Goal: Transaction & Acquisition: Register for event/course

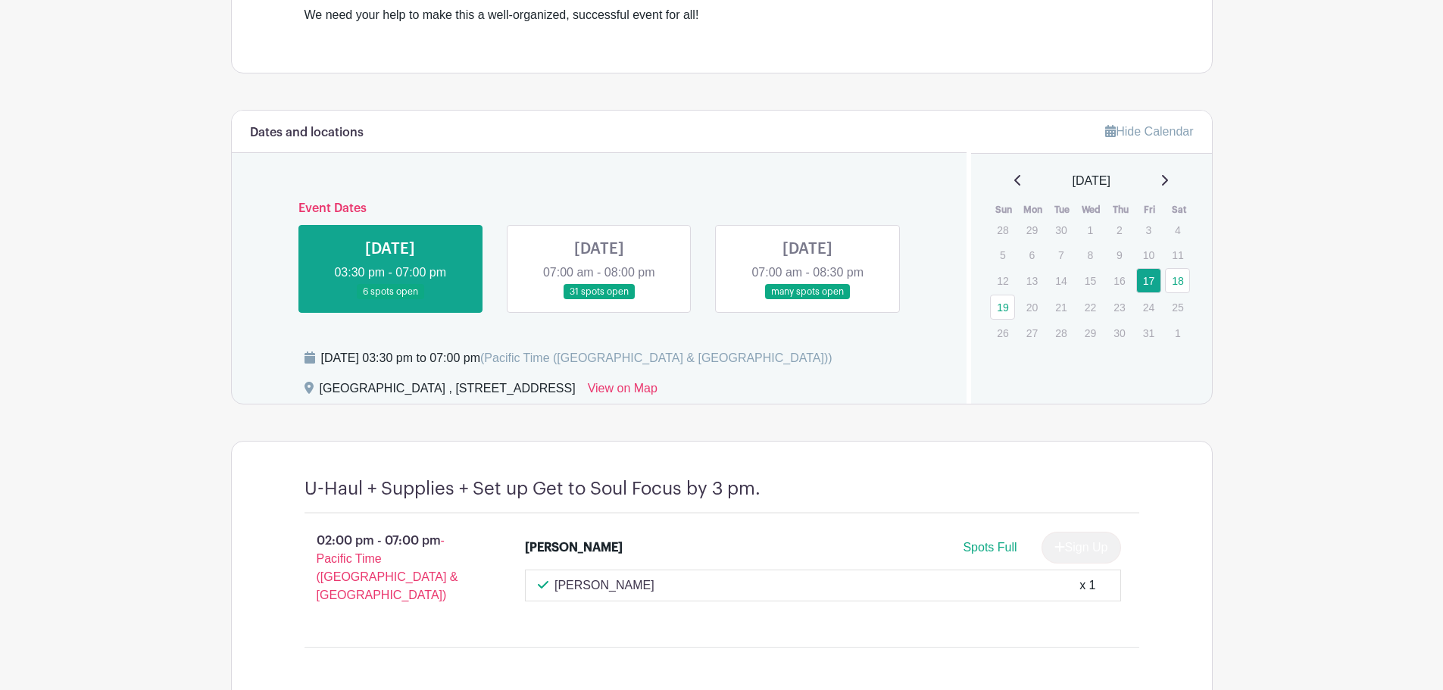
scroll to position [529, 0]
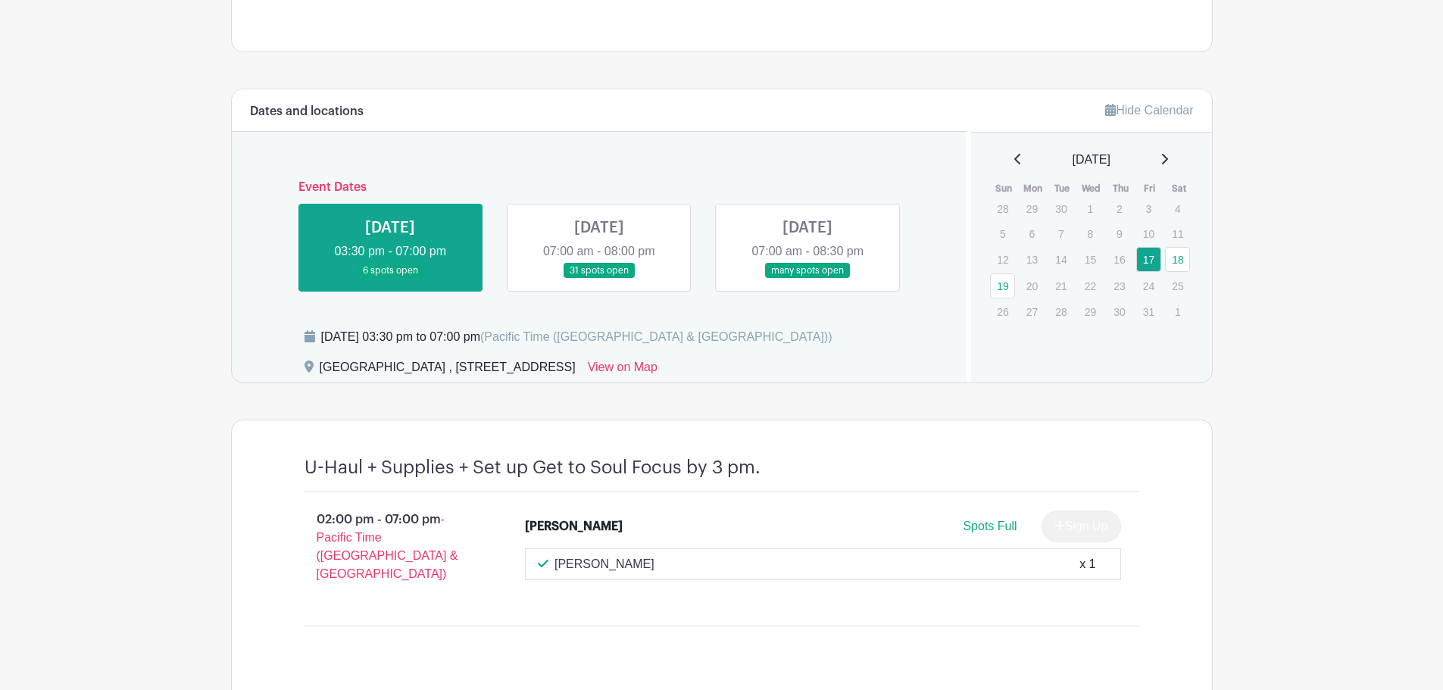
click at [599, 279] on link at bounding box center [599, 279] width 0 height 0
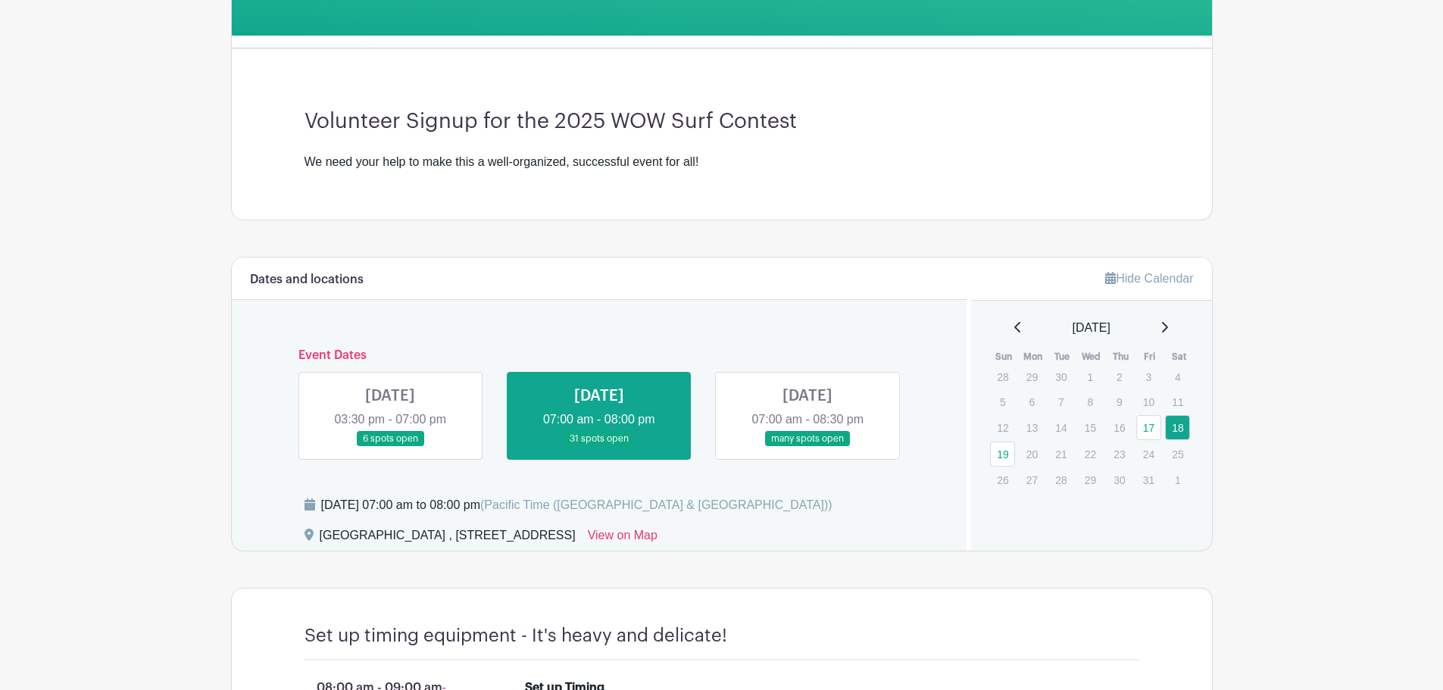
scroll to position [422, 0]
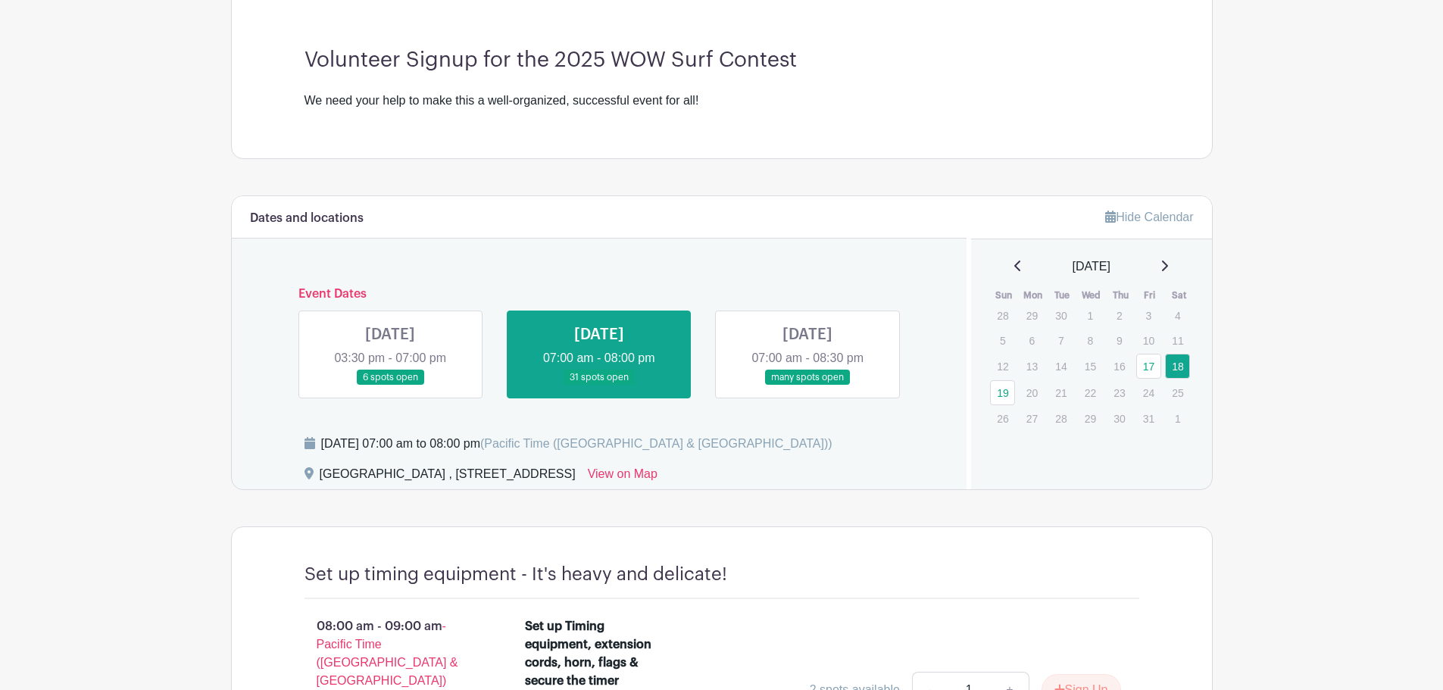
click at [807, 385] on link at bounding box center [807, 385] width 0 height 0
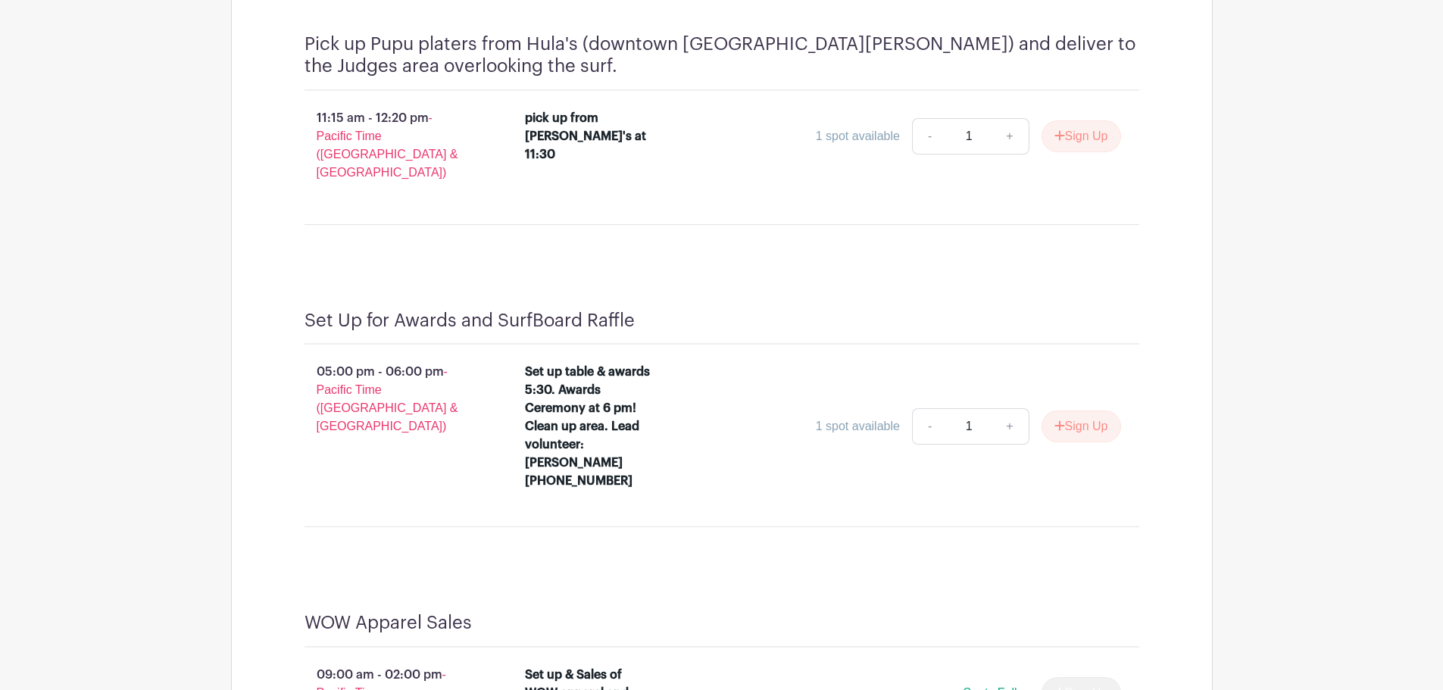
scroll to position [2012, 0]
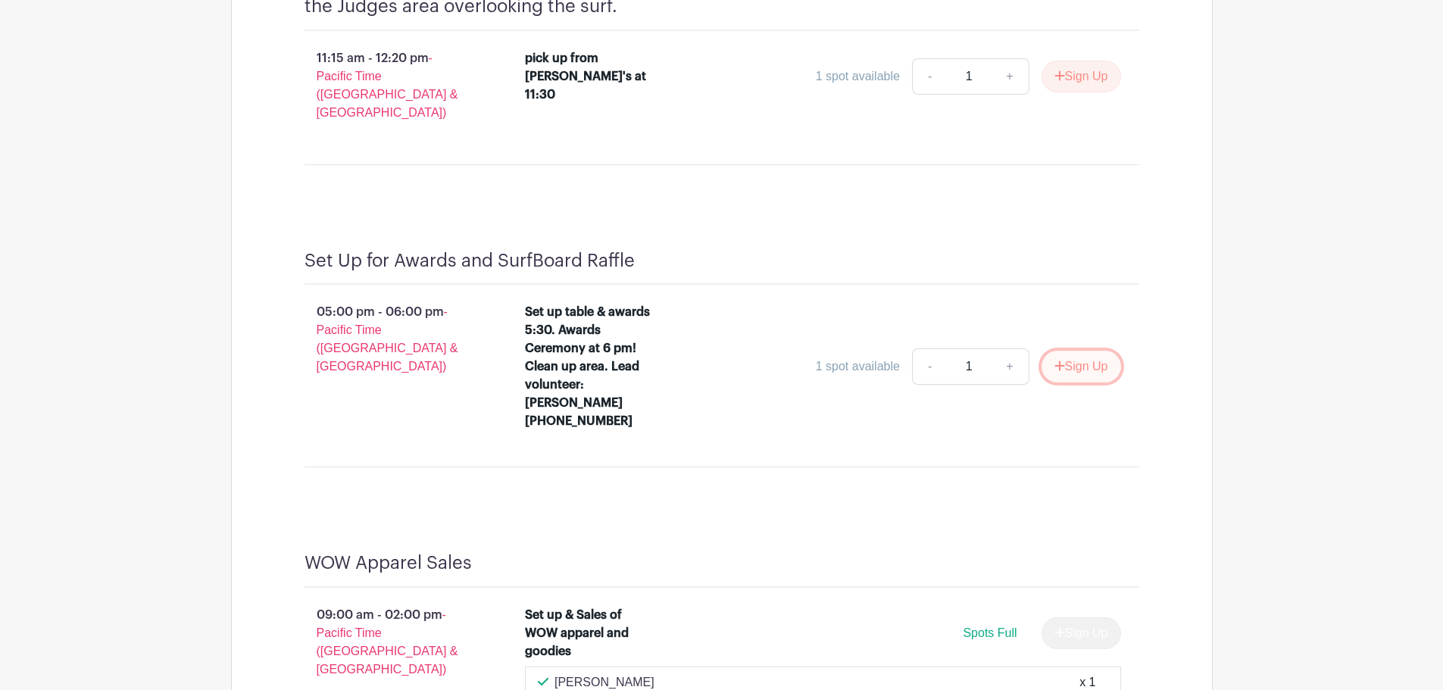
click at [1081, 351] on button "Sign Up" at bounding box center [1081, 367] width 80 height 32
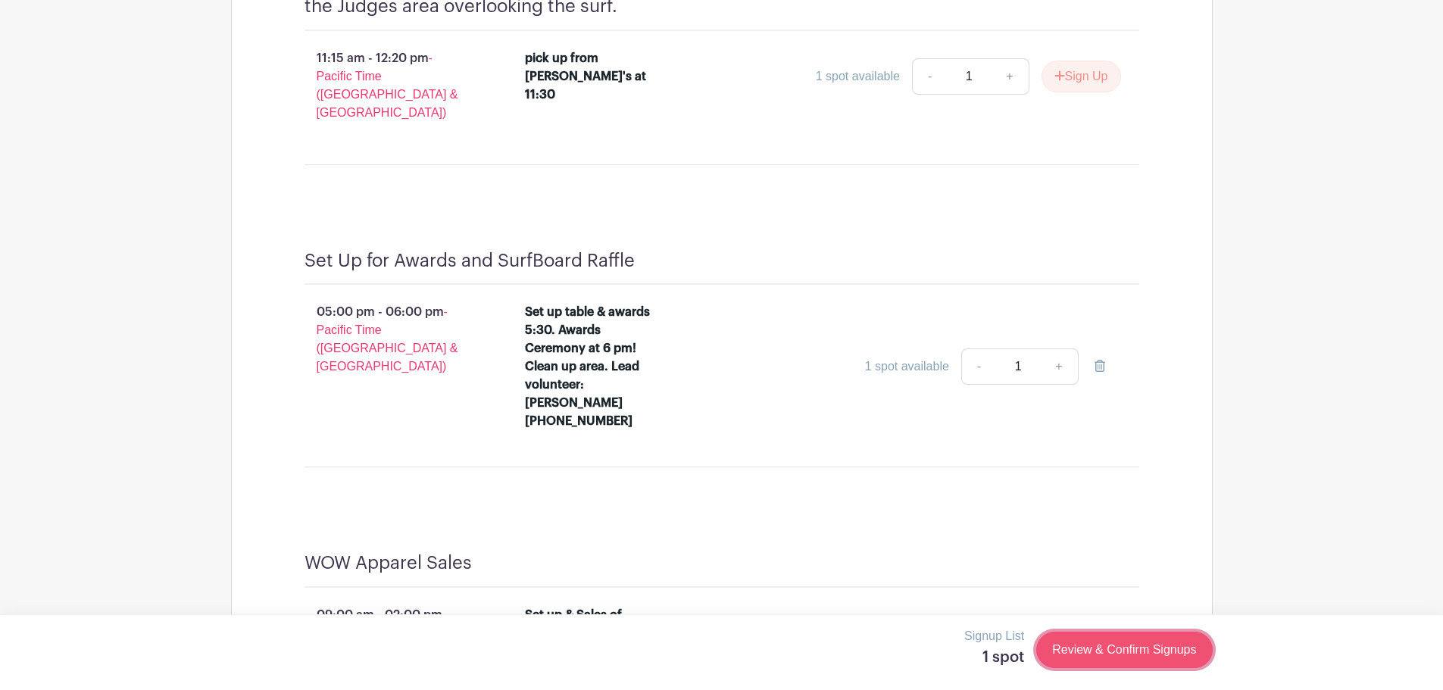
click at [1085, 648] on link "Review & Confirm Signups" at bounding box center [1124, 650] width 176 height 36
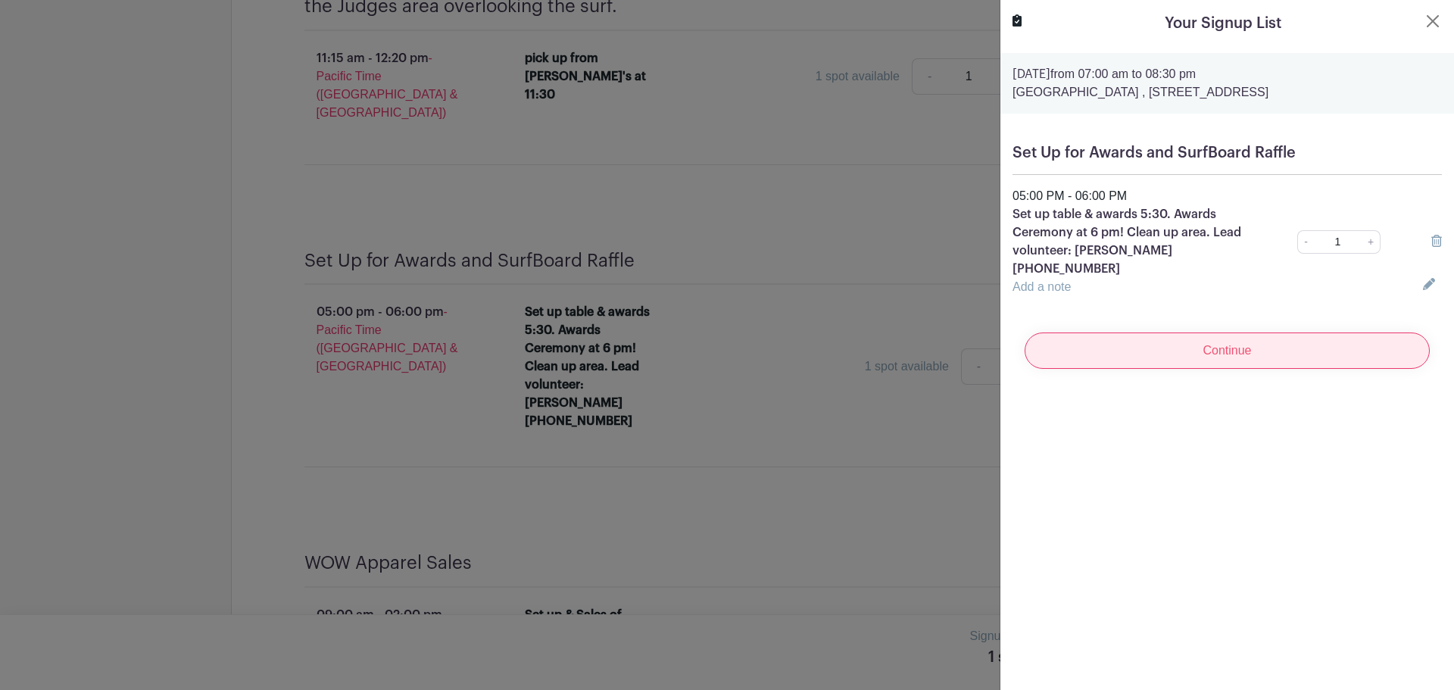
click at [1217, 357] on input "Continue" at bounding box center [1227, 350] width 405 height 36
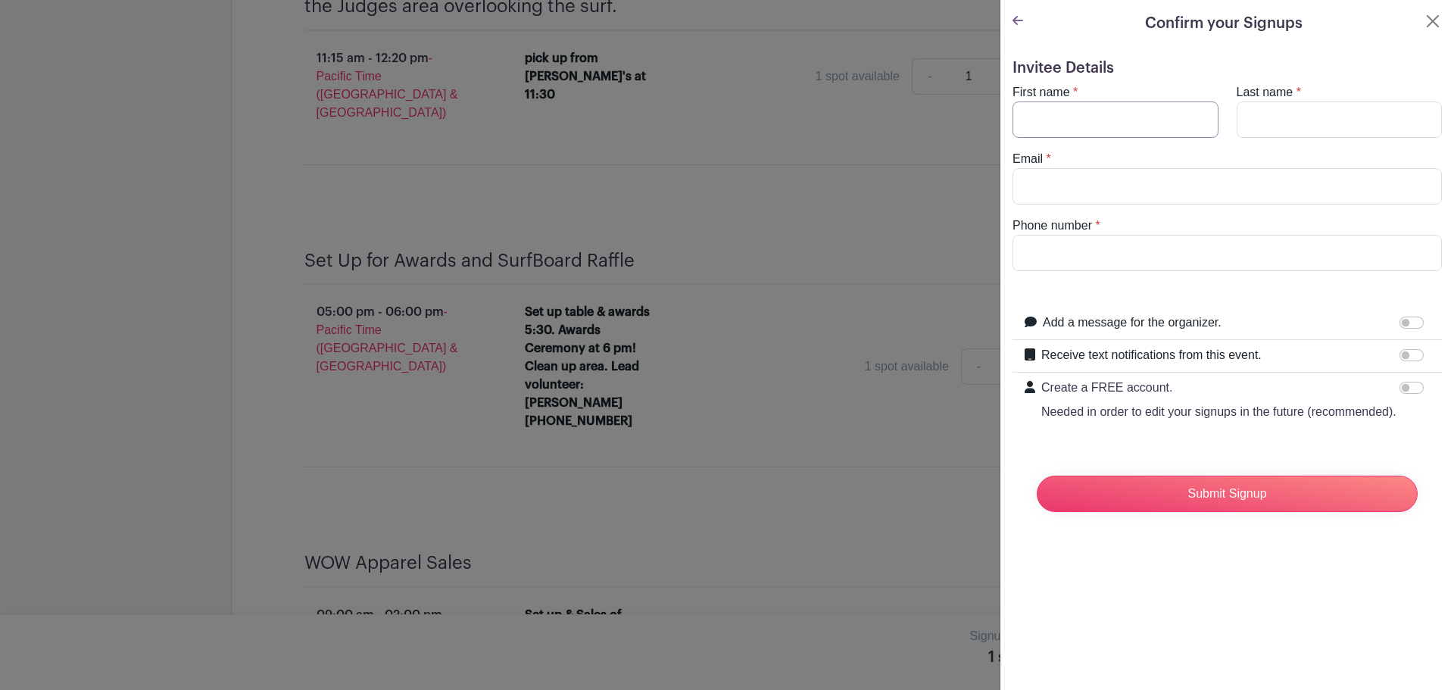
click at [1078, 113] on input "First name" at bounding box center [1115, 119] width 206 height 36
type input "[PERSON_NAME]"
click at [1271, 112] on input "Last name" at bounding box center [1340, 119] width 206 height 36
type input "[PERSON_NAME]"
type input "[EMAIL_ADDRESS][DOMAIN_NAME]"
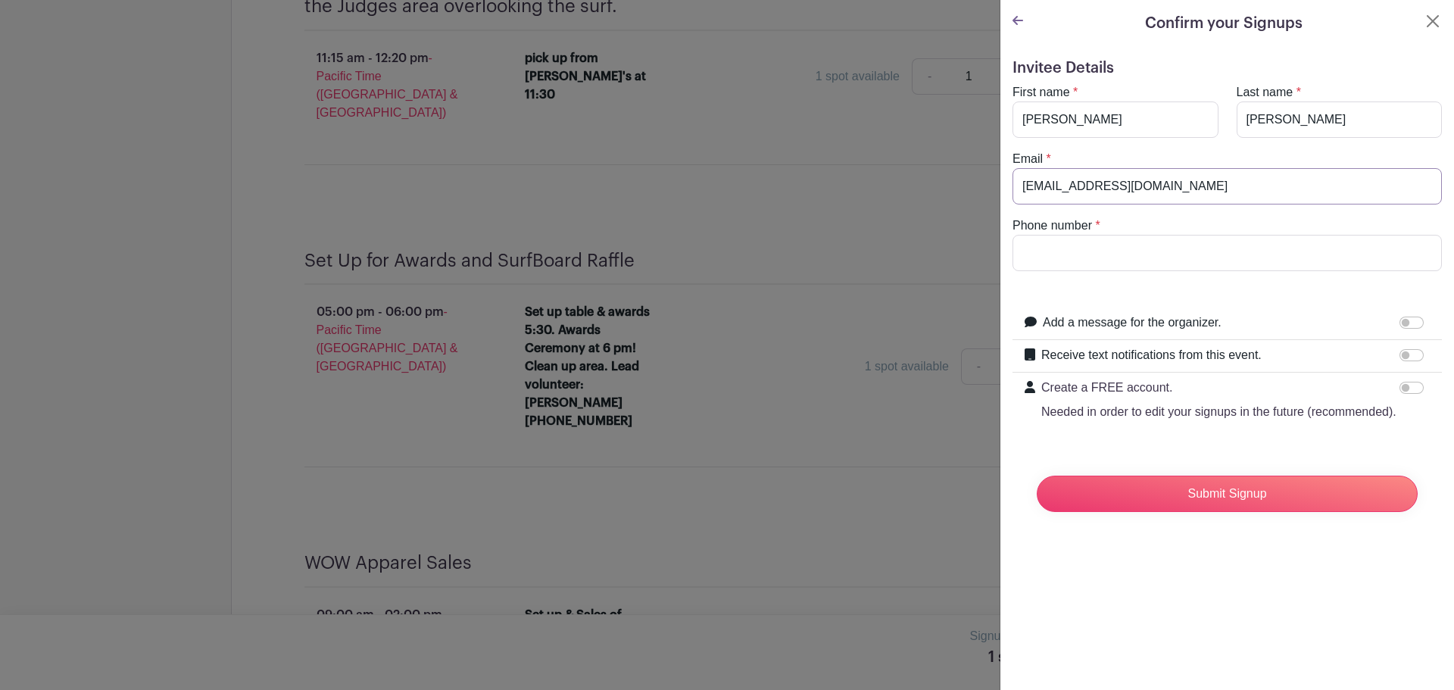
type input "5103034687"
click at [1183, 505] on input "Submit Signup" at bounding box center [1227, 494] width 381 height 36
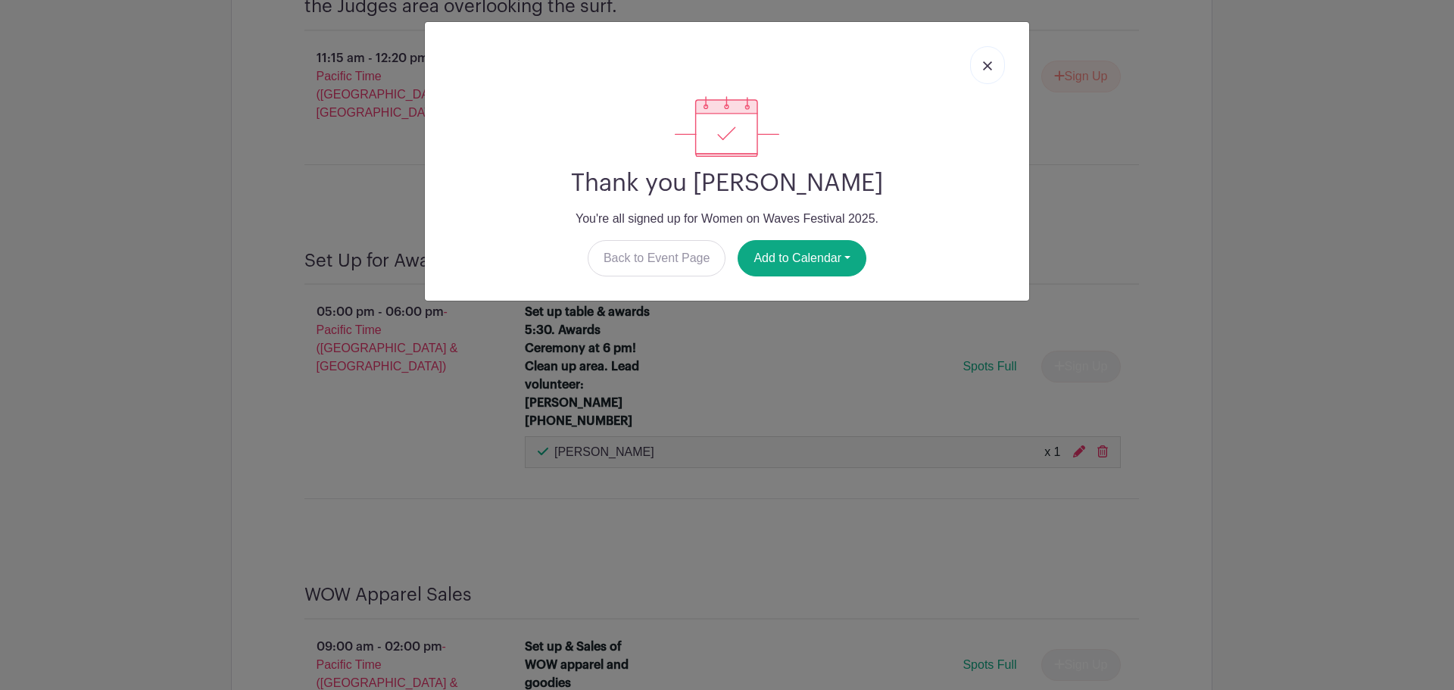
click at [990, 67] on img at bounding box center [987, 65] width 9 height 9
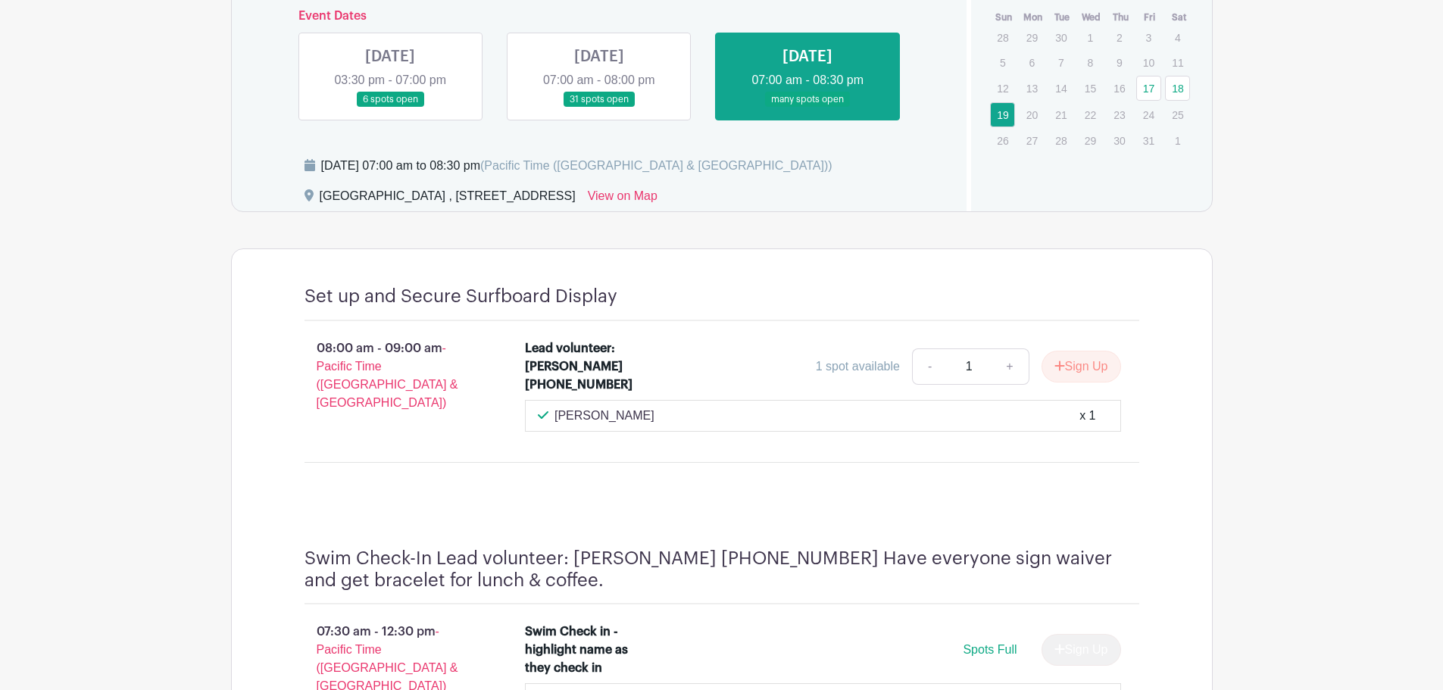
scroll to position [422, 0]
